Goal: Check status

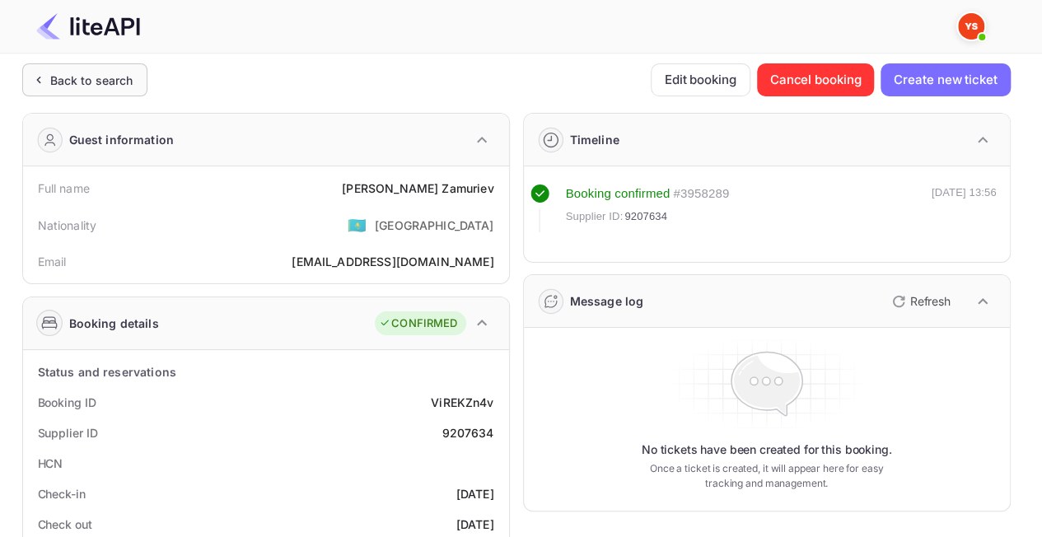
click at [82, 70] on div "Back to search" at bounding box center [84, 79] width 125 height 33
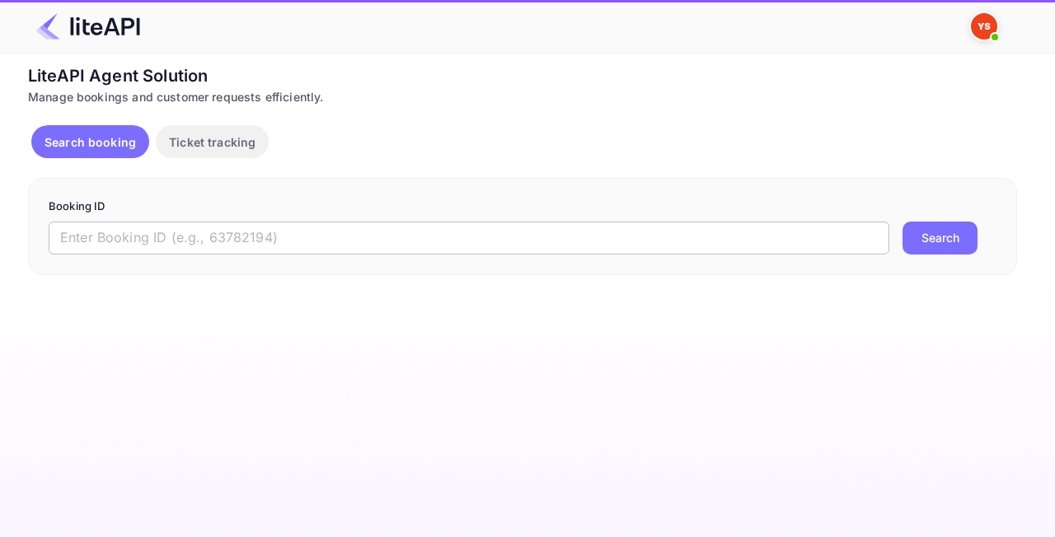
click at [302, 234] on input "text" at bounding box center [469, 238] width 840 height 33
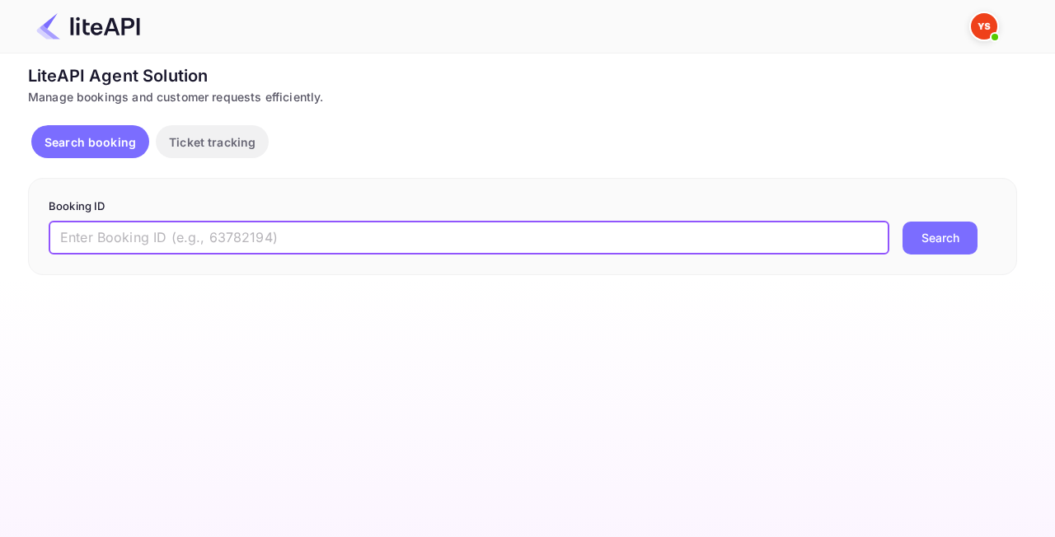
paste input "9180483"
type input "9180483"
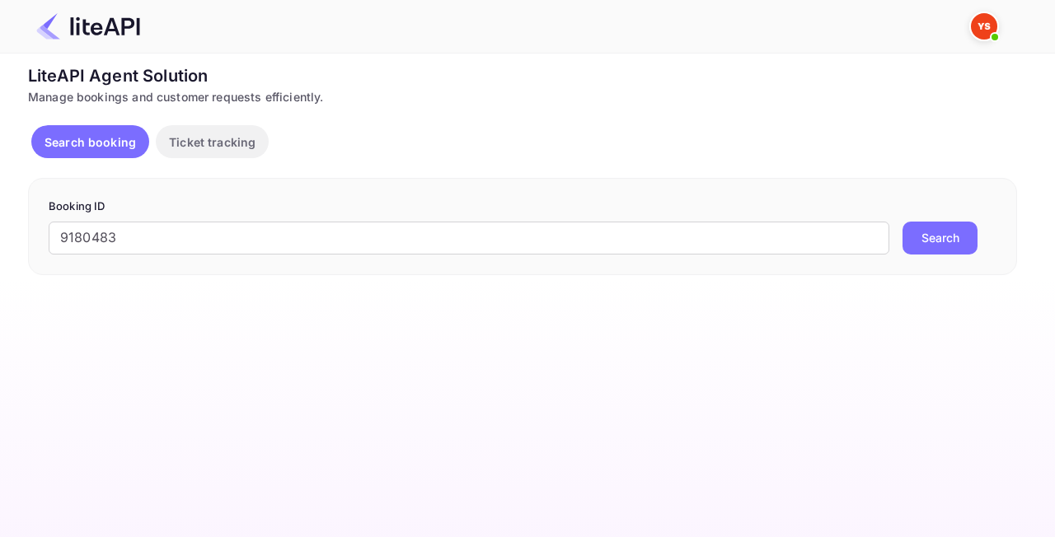
click at [943, 229] on button "Search" at bounding box center [939, 238] width 75 height 33
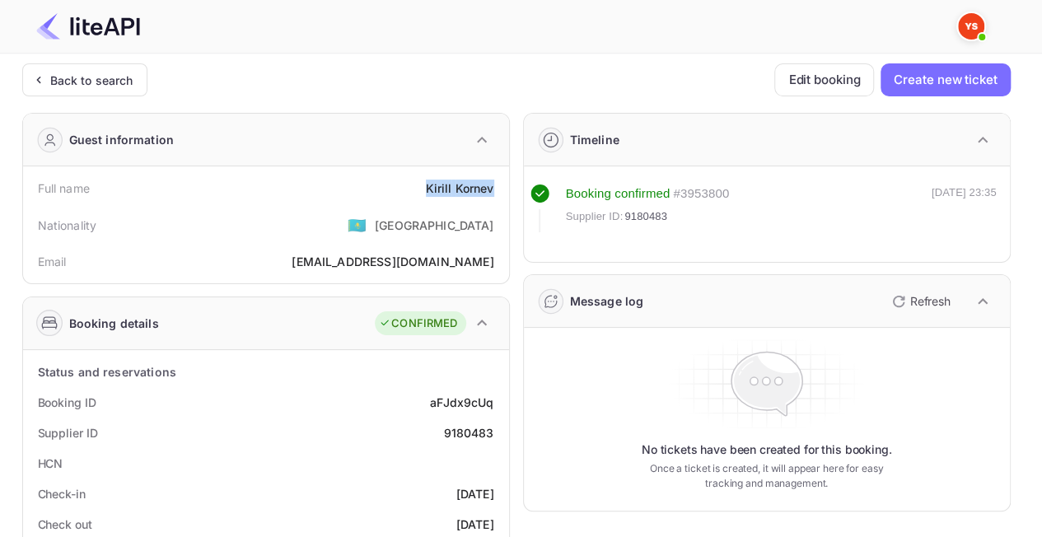
drag, startPoint x: 414, startPoint y: 180, endPoint x: 508, endPoint y: 181, distance: 94.8
click at [508, 181] on div "Full name [PERSON_NAME] Nationality 🇰🇿 [DEMOGRAPHIC_DATA] Email [EMAIL_ADDRESS]…" at bounding box center [266, 224] width 486 height 117
copy div "[PERSON_NAME]"
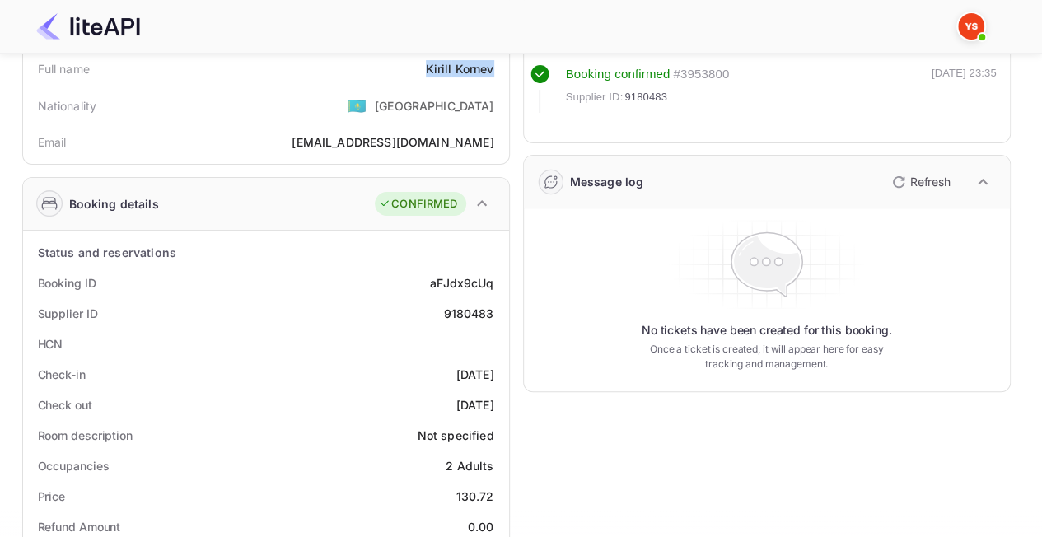
scroll to position [247, 0]
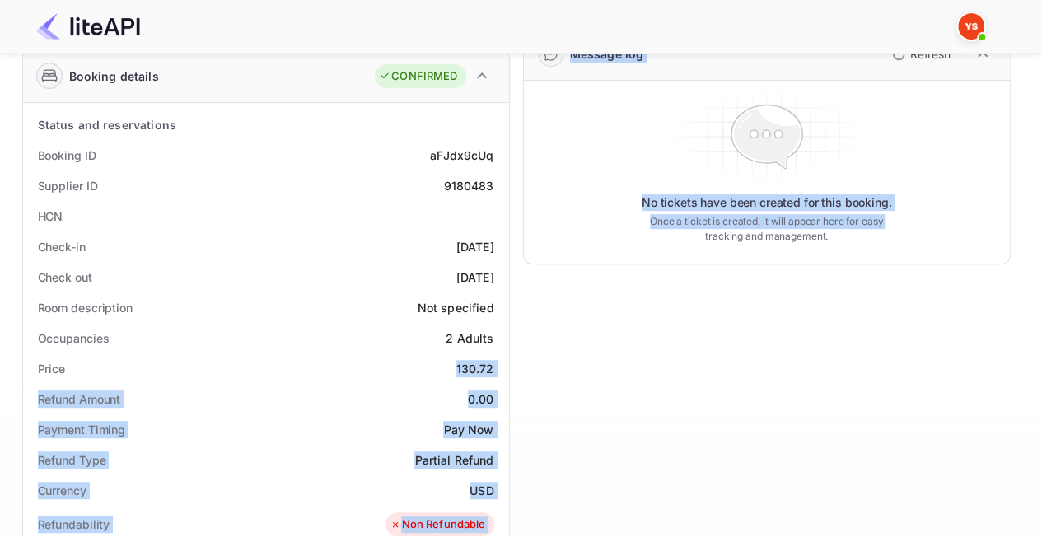
drag, startPoint x: 456, startPoint y: 368, endPoint x: 514, endPoint y: 372, distance: 57.8
click at [514, 372] on div "Guest information Full name [PERSON_NAME] Nationality 🇰🇿 [DEMOGRAPHIC_DATA] Ema…" at bounding box center [510, 438] width 1002 height 1171
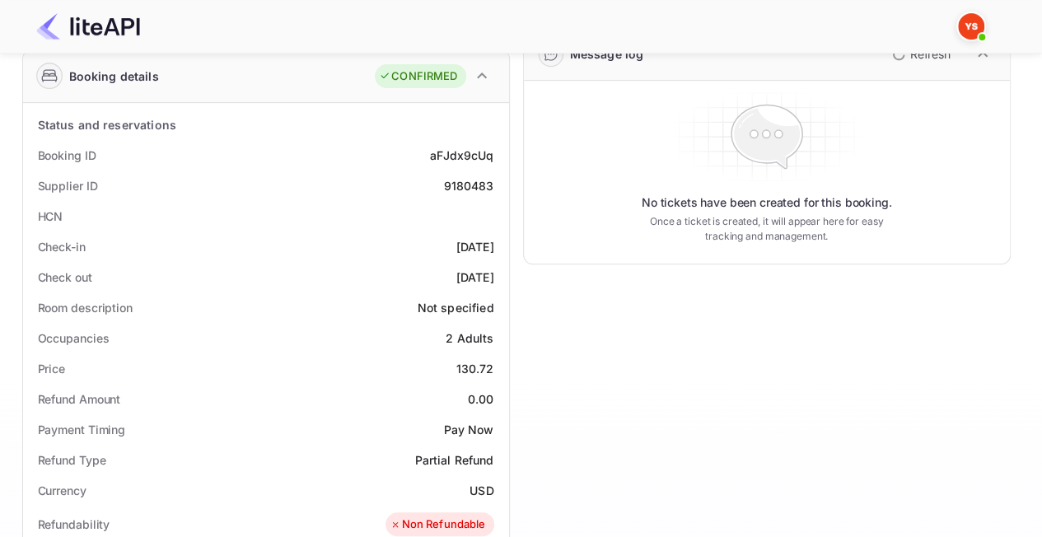
drag, startPoint x: 447, startPoint y: 349, endPoint x: 455, endPoint y: 381, distance: 33.2
click at [447, 351] on div "Occupancies 2 Adults" at bounding box center [266, 338] width 473 height 30
drag, startPoint x: 453, startPoint y: 364, endPoint x: 494, endPoint y: 368, distance: 41.4
click at [494, 368] on div "Price 130.72" at bounding box center [266, 368] width 473 height 30
copy div "130.72"
